Goal: Task Accomplishment & Management: Manage account settings

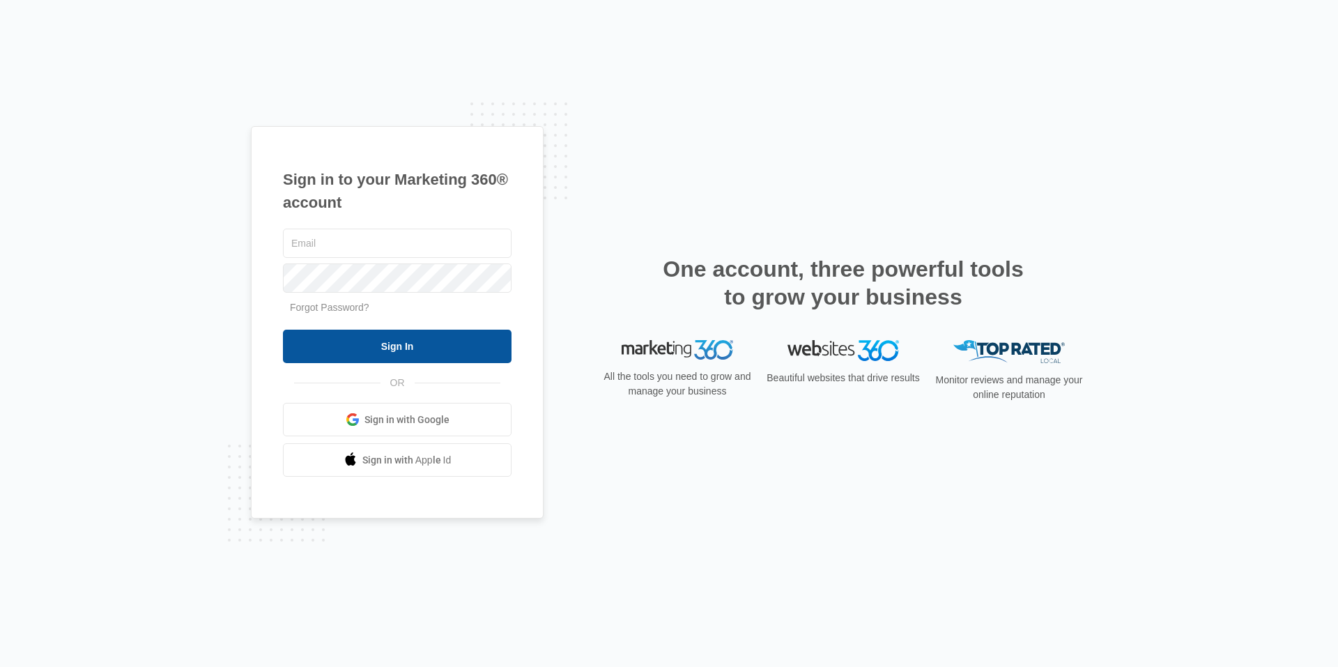
type input "[EMAIL_ADDRESS][DOMAIN_NAME]"
click at [331, 357] on input "Sign In" at bounding box center [397, 346] width 229 height 33
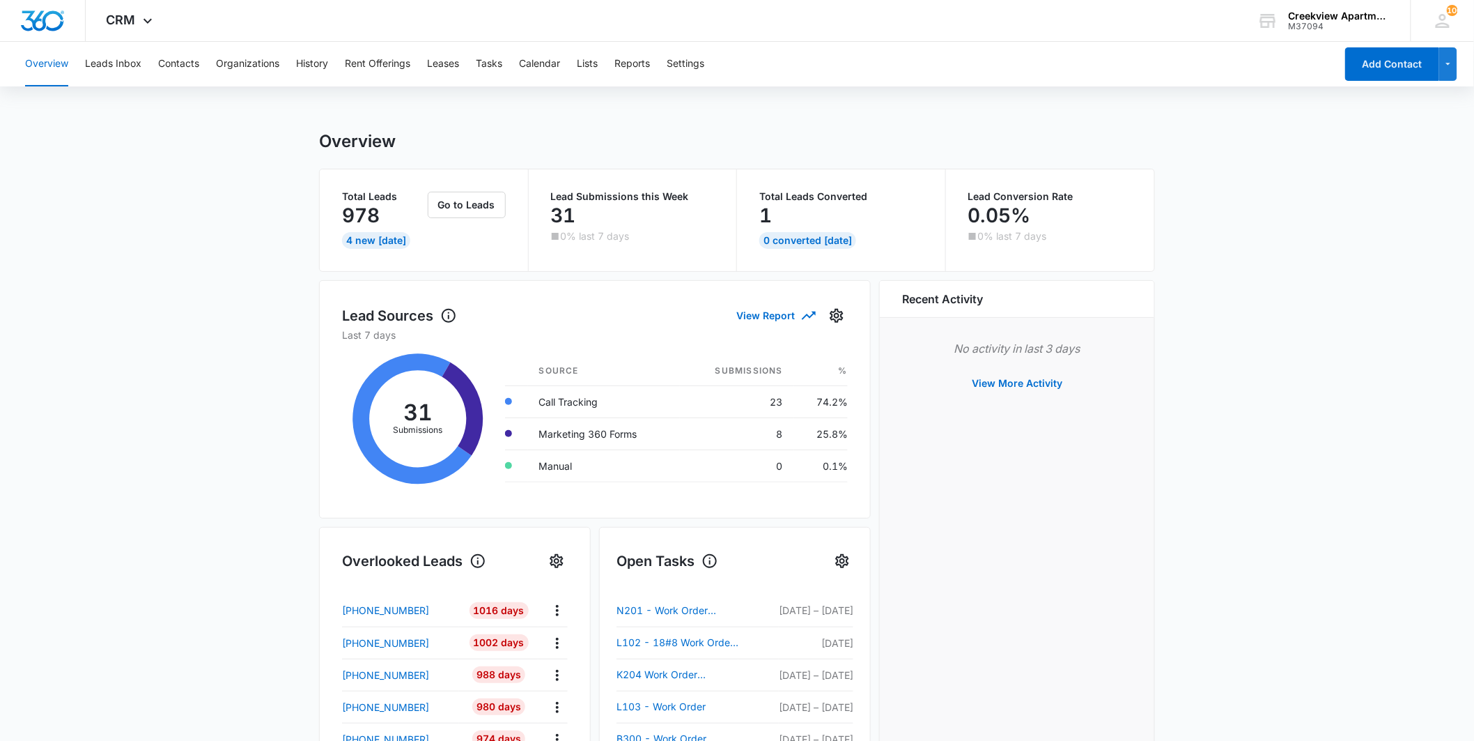
click at [2, 444] on main "Overview Total Leads 978 4 New [DATE] Go to Leads Lead Submissions this Week 31…" at bounding box center [737, 667] width 1474 height 1072
